Goal: Task Accomplishment & Management: Manage account settings

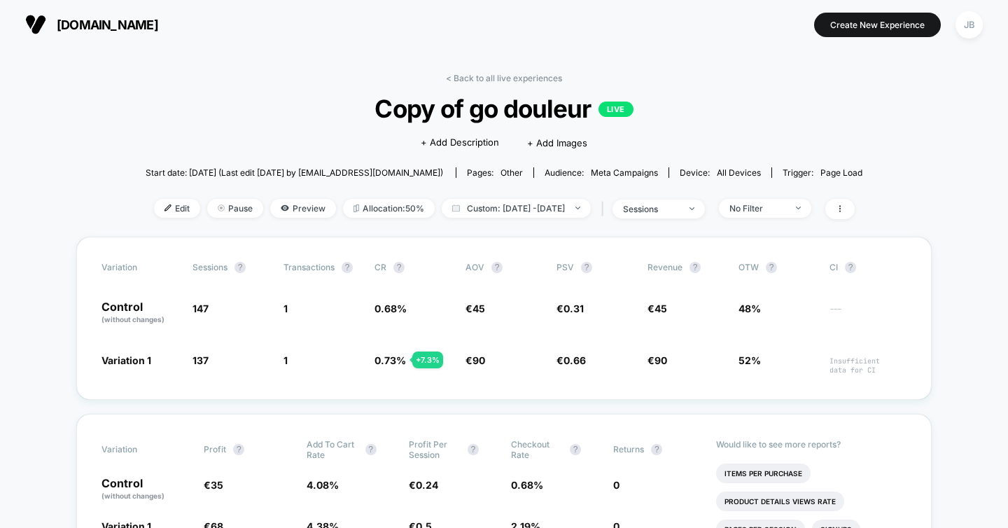
click at [540, 216] on div "Edit Pause Preview Allocation: 50% Custom: [DATE] - [DATE] | sessions No Filter" at bounding box center [504, 209] width 717 height 20
click at [530, 208] on span "Custom: [DATE] - [DATE]" at bounding box center [516, 208] width 149 height 19
select select "*"
select select "****"
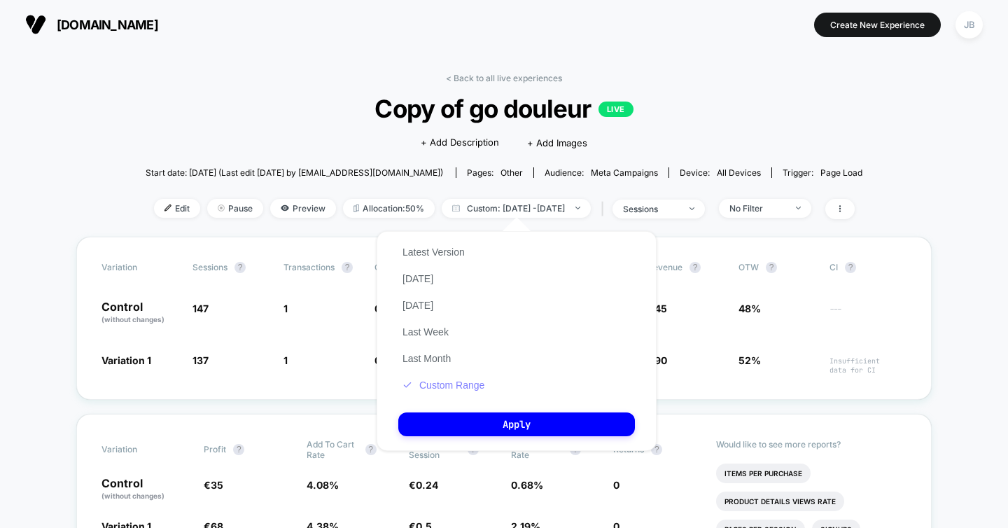
click at [442, 384] on button "Custom Range" at bounding box center [443, 385] width 90 height 13
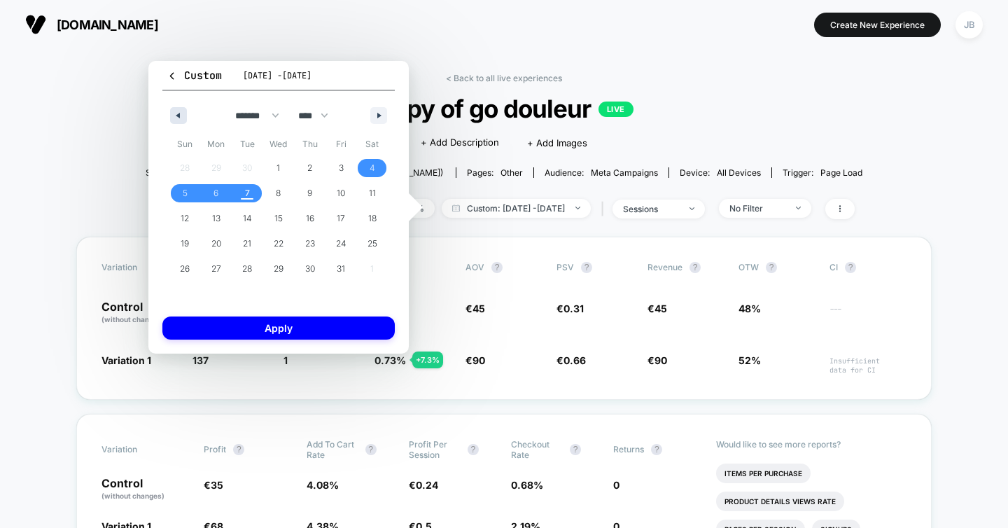
click at [176, 113] on icon "button" at bounding box center [176, 116] width 7 height 6
click at [181, 114] on button "button" at bounding box center [178, 115] width 17 height 17
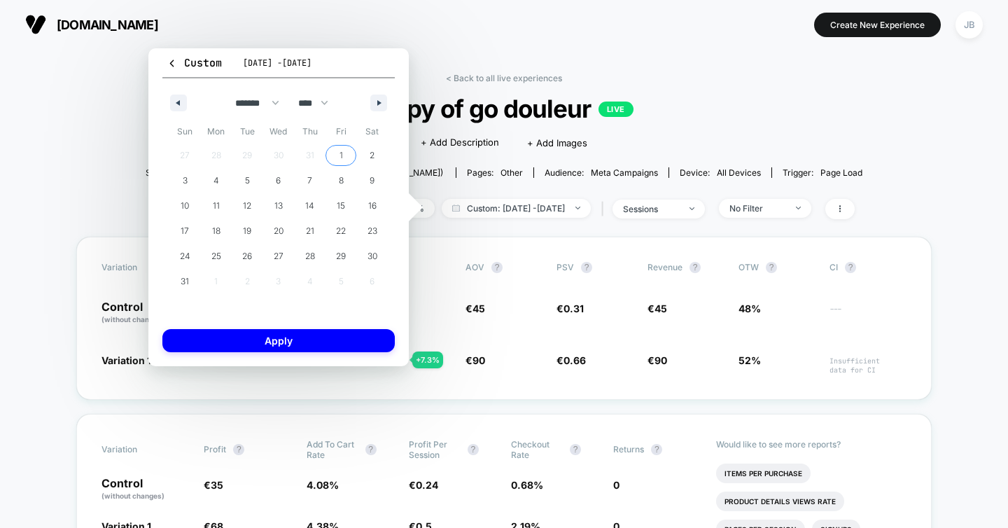
click at [343, 155] on span "1" at bounding box center [342, 155] width 32 height 18
click at [381, 106] on button "button" at bounding box center [378, 103] width 17 height 17
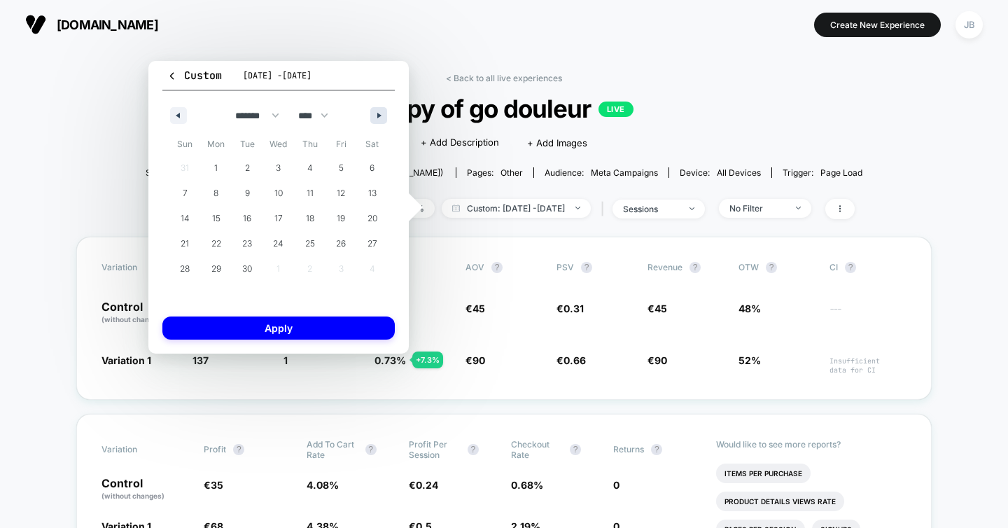
click at [380, 118] on icon "button" at bounding box center [380, 116] width 7 height 6
click at [183, 115] on button "button" at bounding box center [178, 115] width 17 height 17
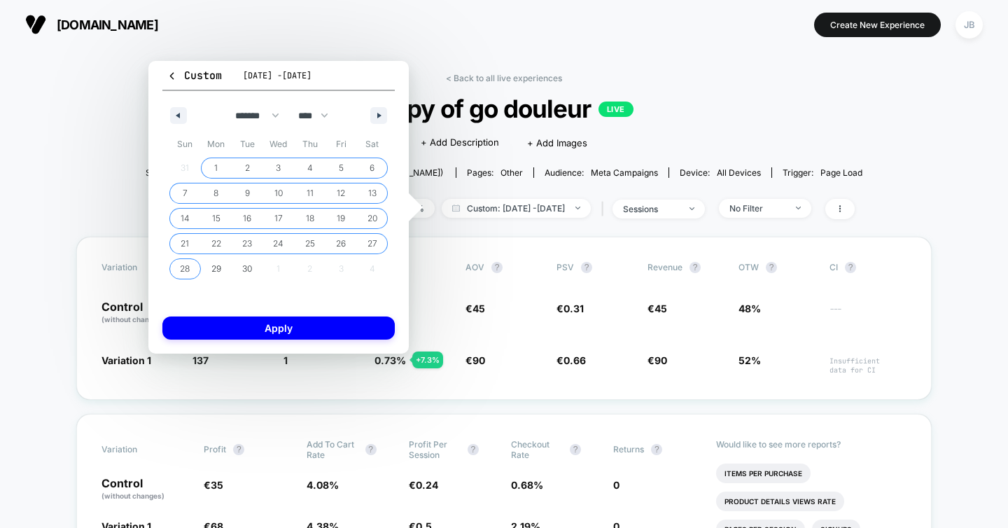
click at [187, 265] on span "28" at bounding box center [185, 268] width 10 height 25
select select "*"
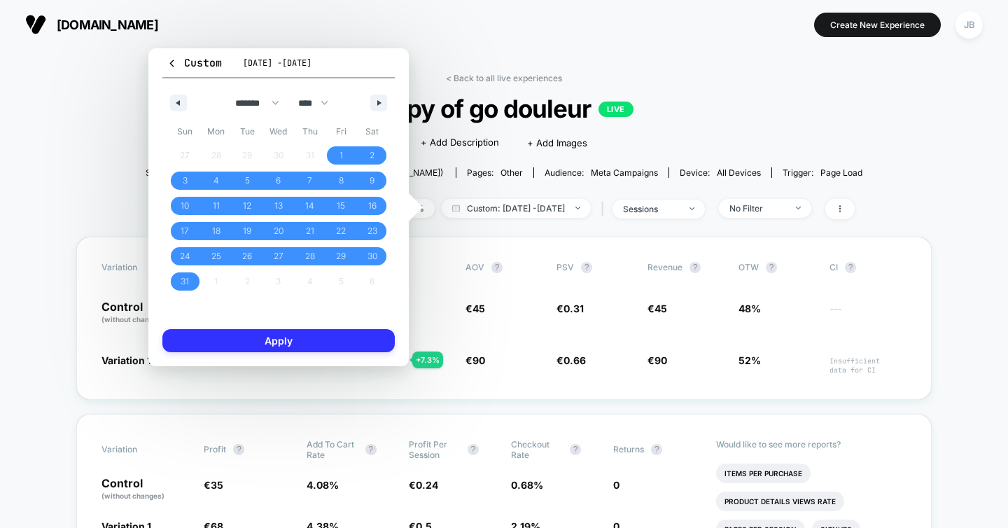
click at [241, 336] on button "Apply" at bounding box center [278, 340] width 232 height 23
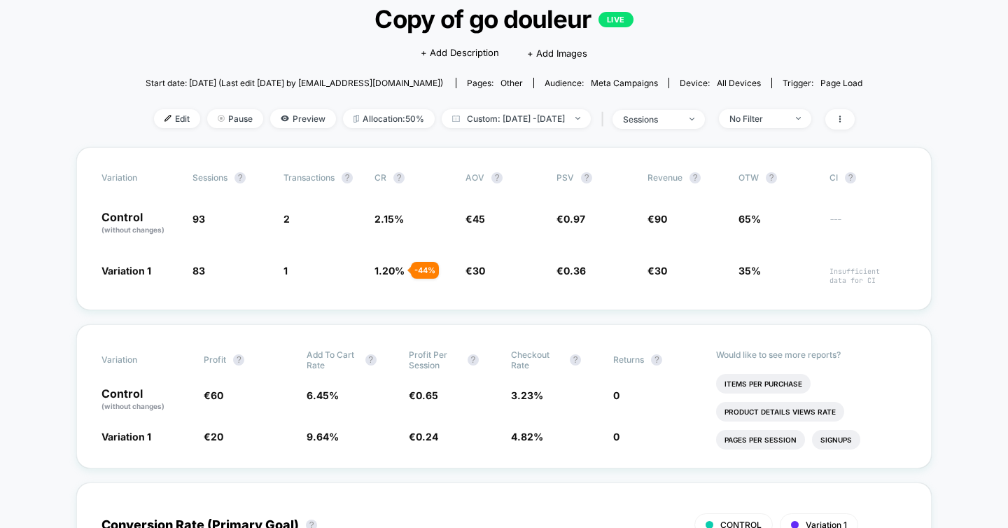
scroll to position [92, 0]
